Goal: Transaction & Acquisition: Purchase product/service

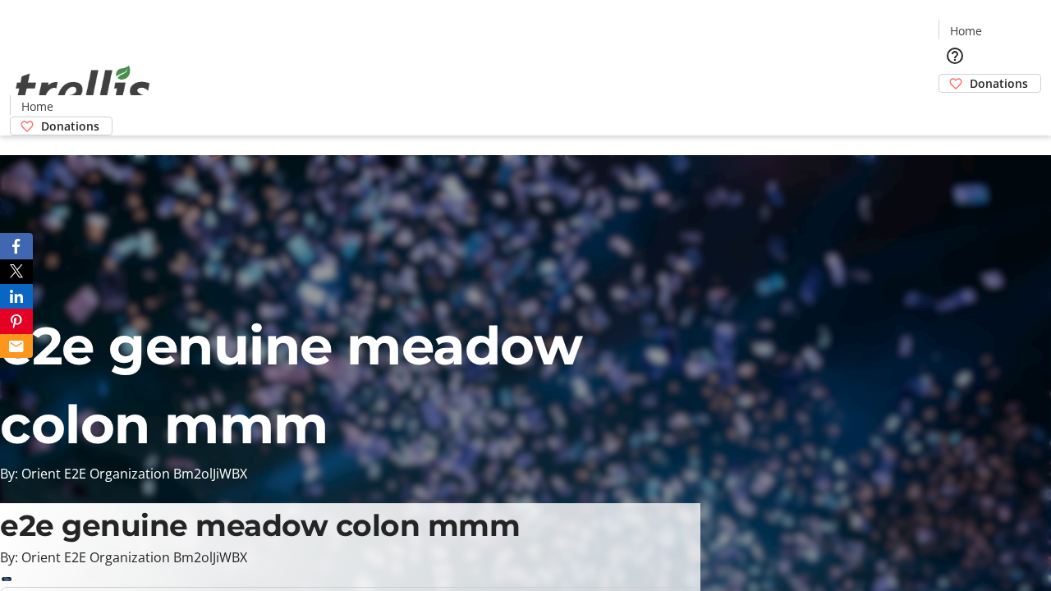
click at [970, 75] on span "Donations" at bounding box center [999, 83] width 58 height 17
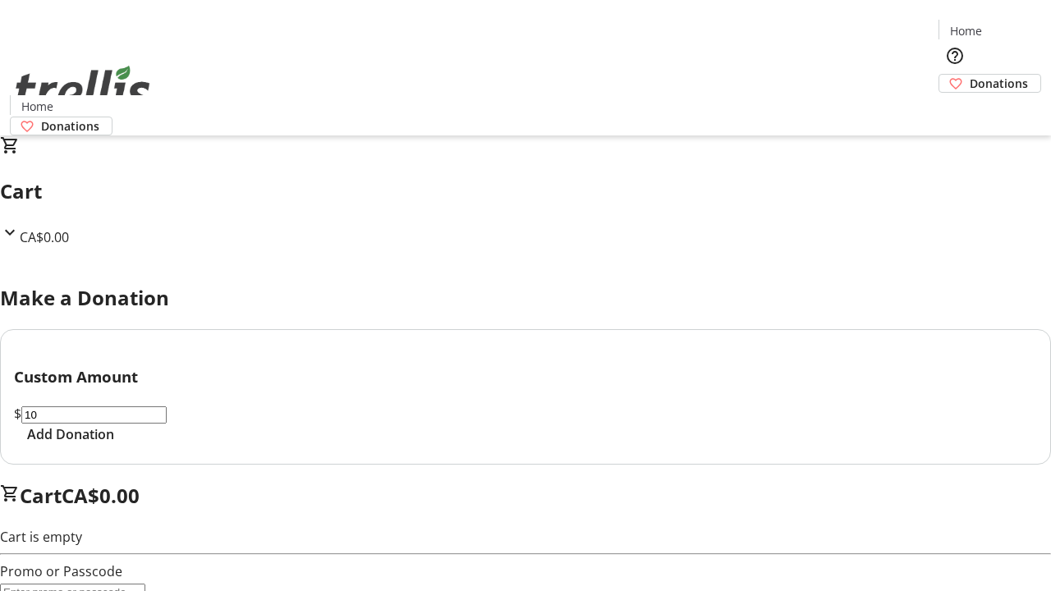
click at [114, 444] on span "Add Donation" at bounding box center [70, 434] width 87 height 20
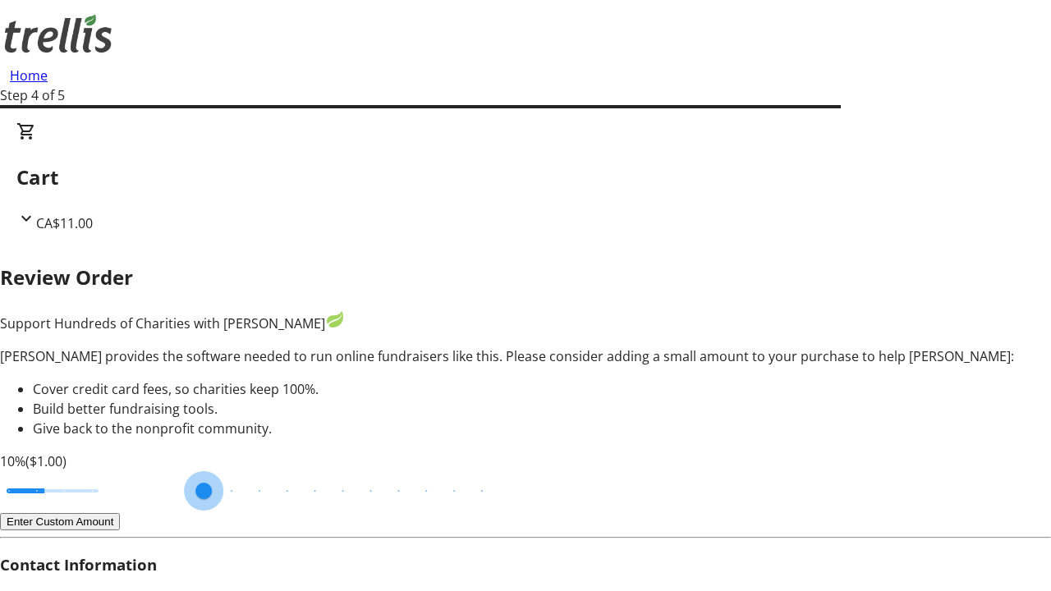
type input "3"
click at [111, 473] on input "Cover fees percentage" at bounding box center [52, 491] width 126 height 36
